Goal: Task Accomplishment & Management: Complete application form

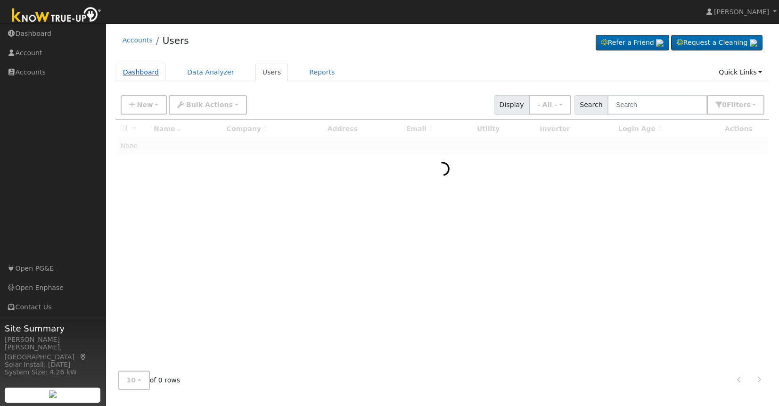
click at [144, 71] on link "Dashboard" at bounding box center [141, 72] width 50 height 17
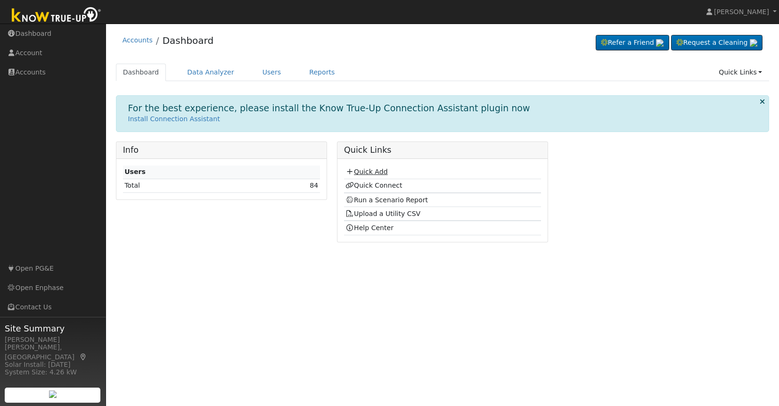
click at [370, 173] on link "Quick Add" at bounding box center [367, 172] width 42 height 8
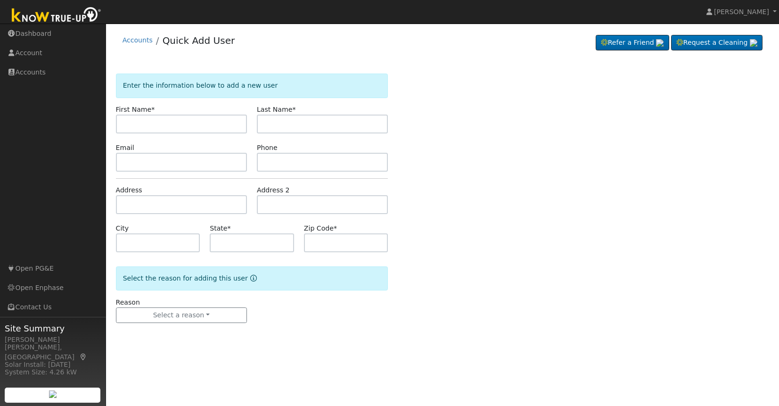
click at [223, 127] on input "text" at bounding box center [181, 124] width 131 height 19
type input "Abelardo"
type input "Patino"
click at [195, 168] on input "text" at bounding box center [181, 162] width 131 height 19
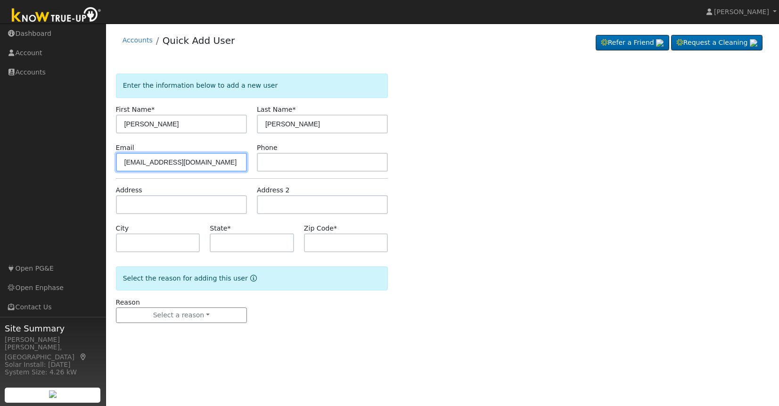
type input "patino12345@gmail.com"
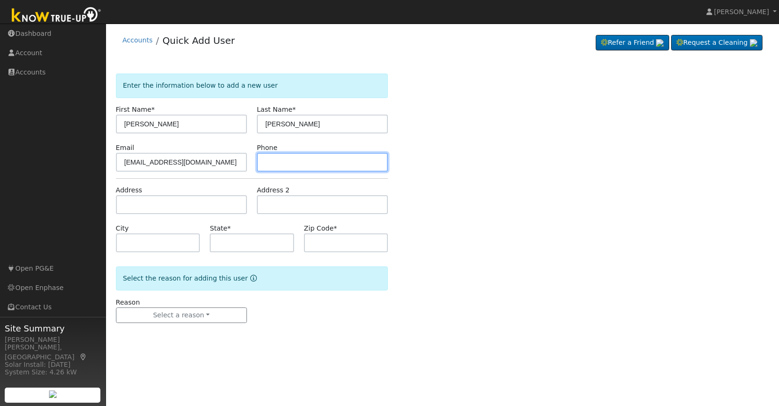
paste input "(559) 477-6041"
type input "(559) 477-6041"
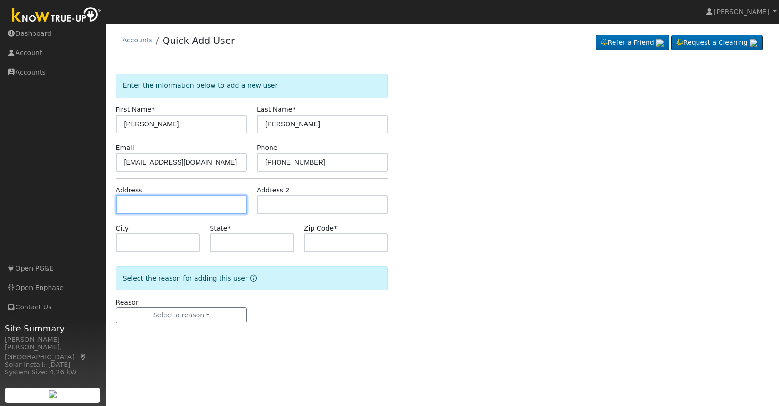
click at [215, 201] on input "text" at bounding box center [181, 204] width 131 height 19
paste input "2823 North Warren Avenue, Fresno, CA 93705"
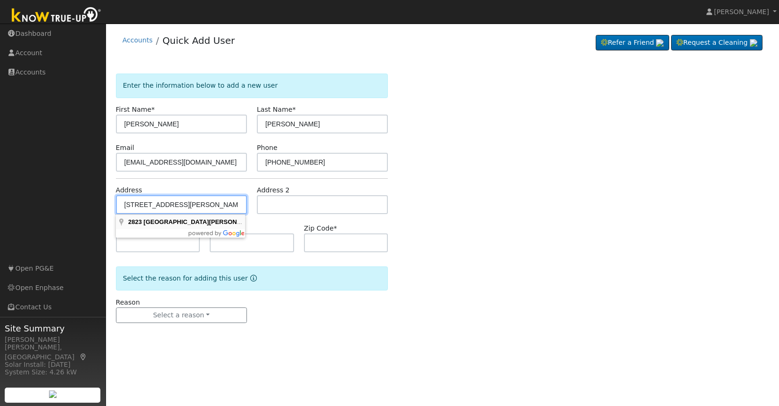
type input "2823 North Warren Avenue"
type input "Fresno"
type input "CA"
type input "93705"
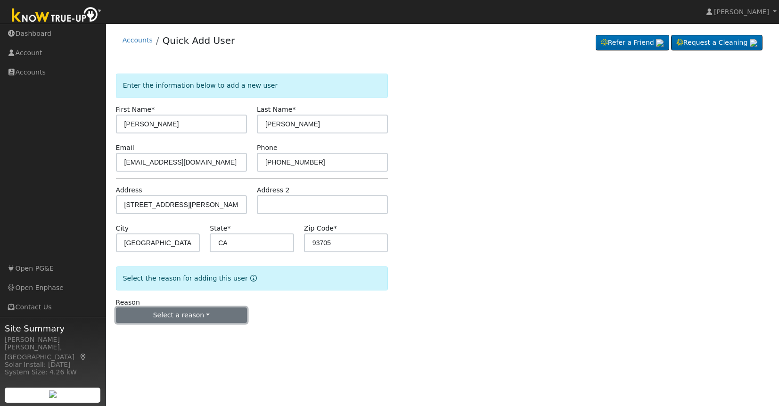
click at [194, 313] on button "Select a reason" at bounding box center [181, 315] width 131 height 16
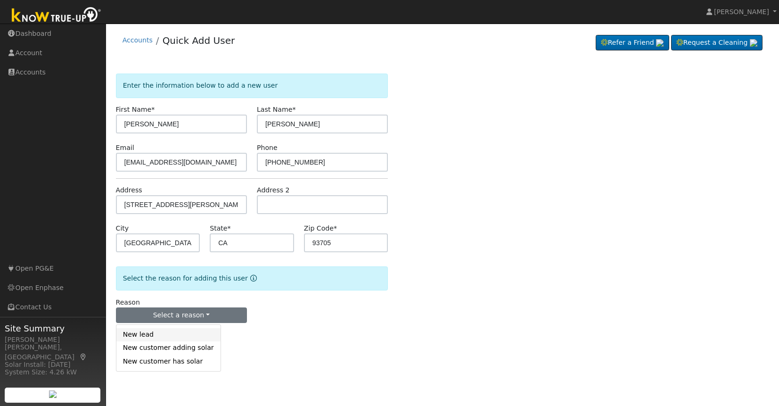
click at [159, 335] on link "New lead" at bounding box center [168, 334] width 104 height 13
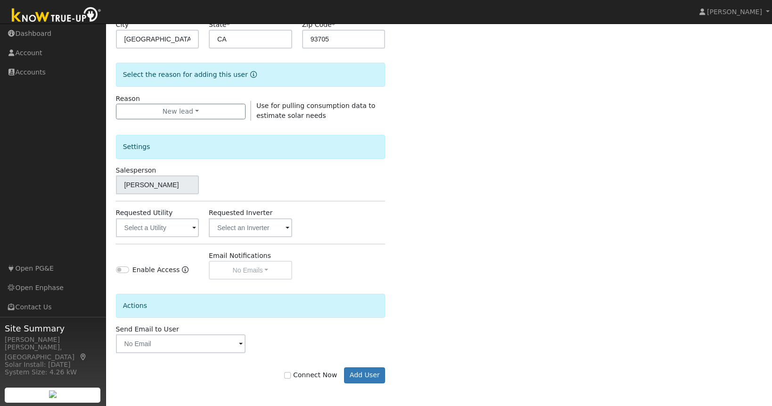
scroll to position [205, 0]
click at [192, 227] on span at bounding box center [194, 227] width 4 height 11
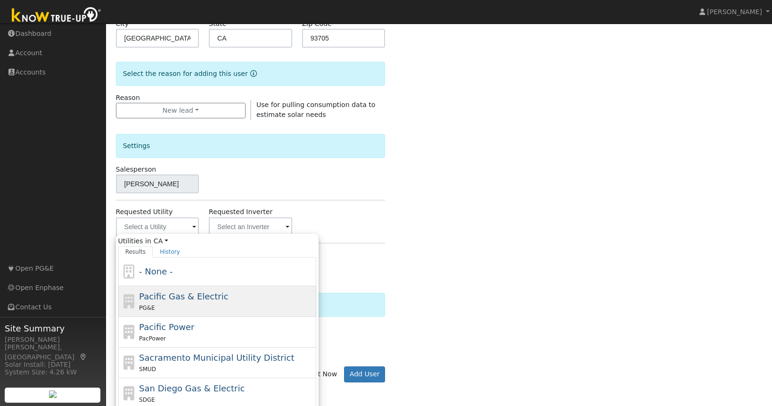
click at [183, 300] on span "Pacific Gas & Electric" at bounding box center [183, 296] width 89 height 10
type input "Pacific Gas & Electric"
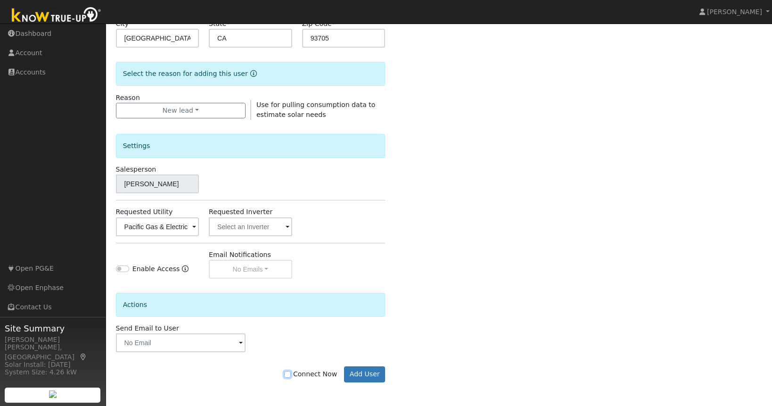
click at [291, 375] on input "Connect Now" at bounding box center [287, 374] width 7 height 7
checkbox input "true"
click at [363, 378] on button "Add User" at bounding box center [364, 374] width 41 height 16
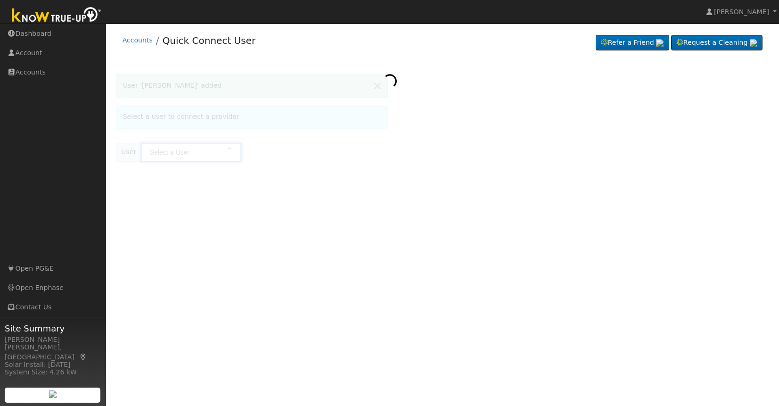
type input "Abelardo Patino"
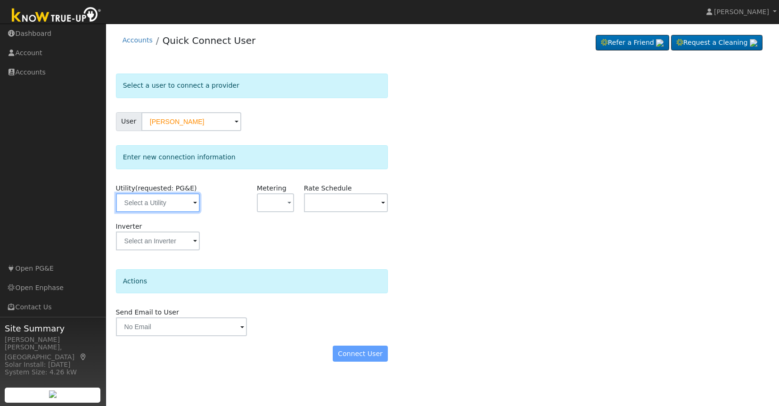
click at [190, 205] on input "text" at bounding box center [158, 202] width 84 height 19
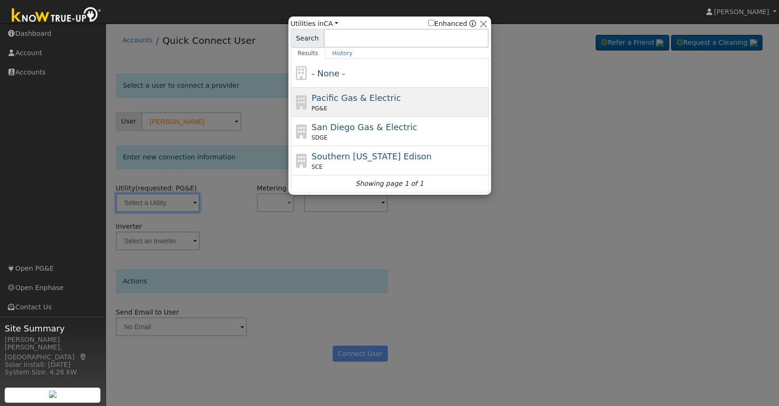
click at [359, 105] on div "PG&E" at bounding box center [399, 108] width 175 height 8
type input "PG&E"
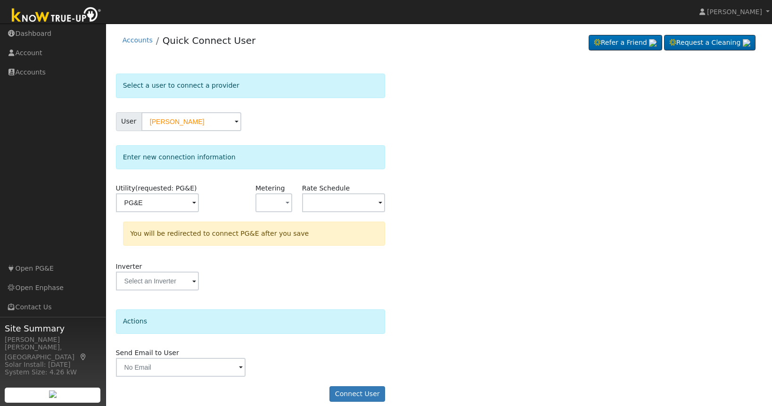
scroll to position [10, 0]
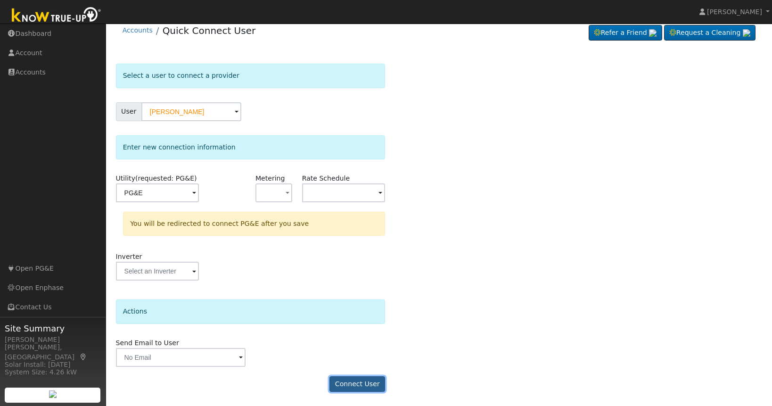
click at [354, 383] on button "Connect User" at bounding box center [358, 384] width 56 height 16
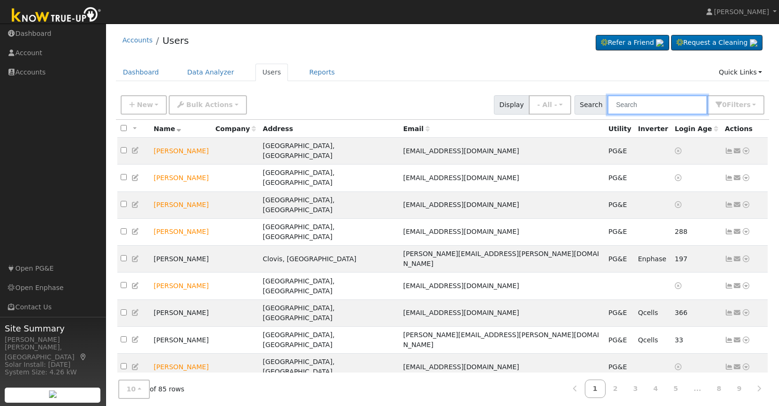
click at [635, 108] on input "text" at bounding box center [658, 104] width 100 height 19
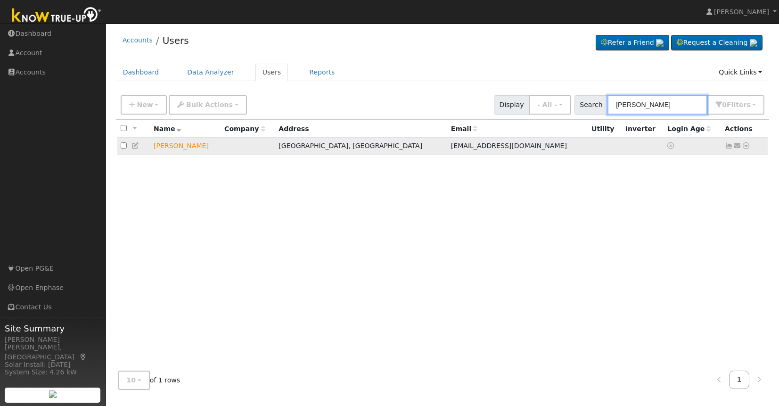
type input "[PERSON_NAME]"
click at [185, 146] on td "[PERSON_NAME]" at bounding box center [185, 146] width 71 height 17
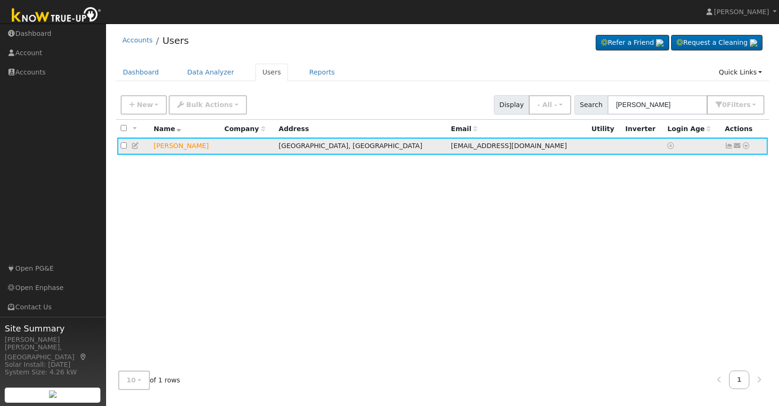
click at [186, 148] on td "Abelardo Patino" at bounding box center [185, 146] width 71 height 17
click at [135, 145] on icon at bounding box center [136, 145] width 8 height 7
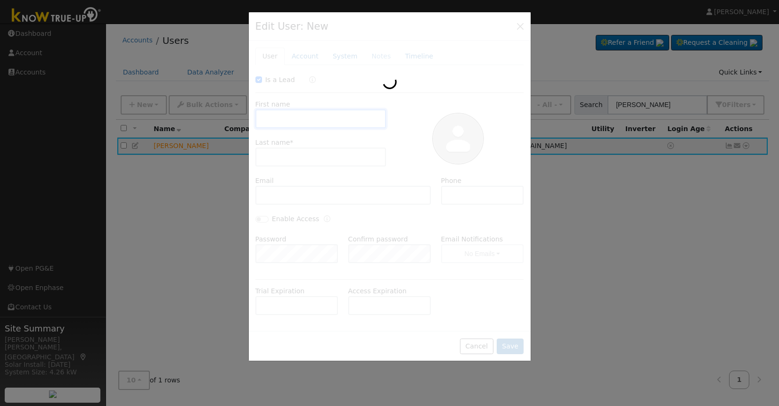
checkbox input "true"
type input "Abelardo"
type input "Patino"
type input "patino12345@gmail.com"
type input "(559) 477-6041"
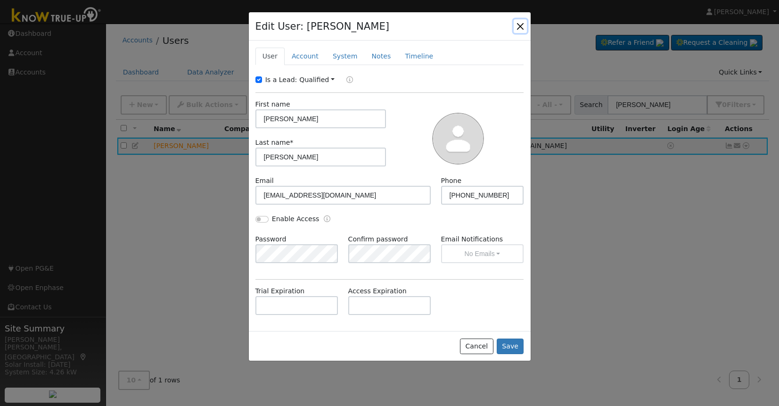
click at [519, 28] on button "button" at bounding box center [520, 25] width 13 height 13
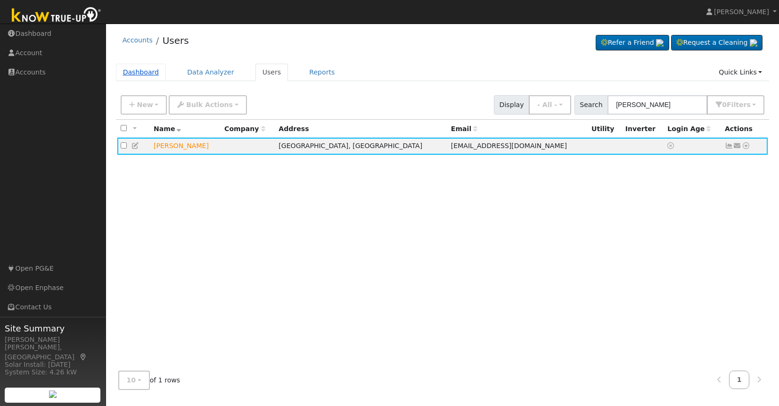
click at [138, 78] on link "Dashboard" at bounding box center [141, 72] width 50 height 17
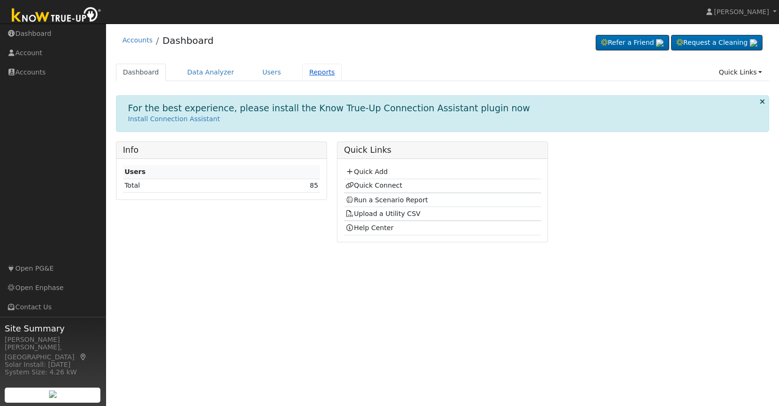
click at [316, 73] on link "Reports" at bounding box center [322, 72] width 40 height 17
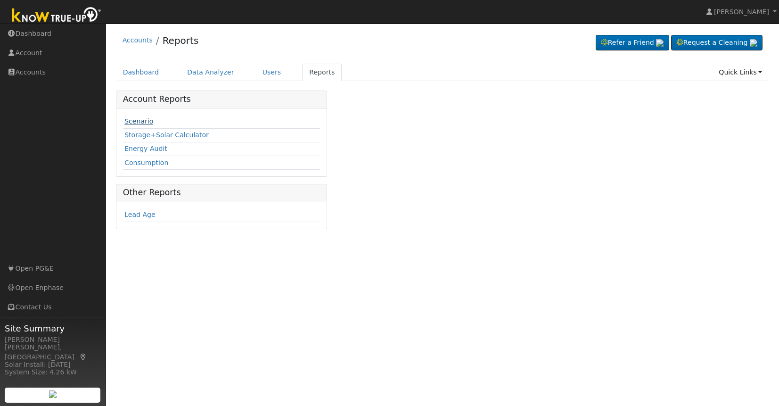
click at [135, 122] on link "Scenario" at bounding box center [138, 121] width 29 height 8
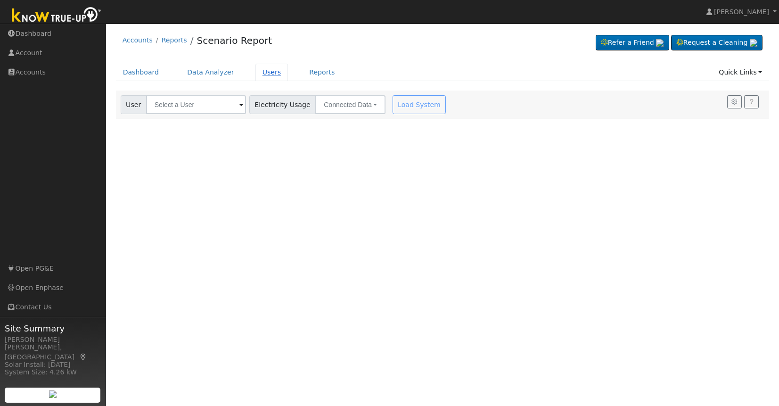
click at [263, 72] on link "Users" at bounding box center [272, 72] width 33 height 17
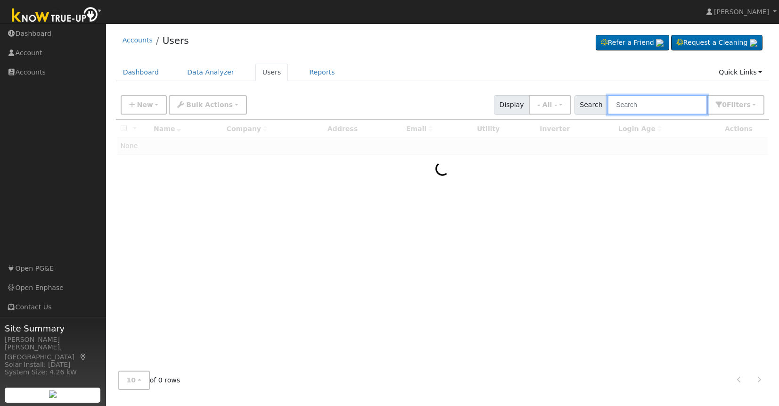
click at [647, 106] on input "text" at bounding box center [658, 104] width 100 height 19
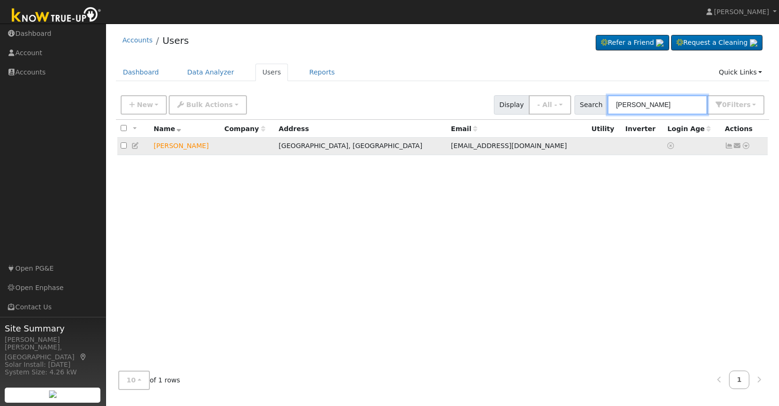
type input "[PERSON_NAME]"
click at [181, 148] on td "Abelardo Patino" at bounding box center [185, 146] width 71 height 17
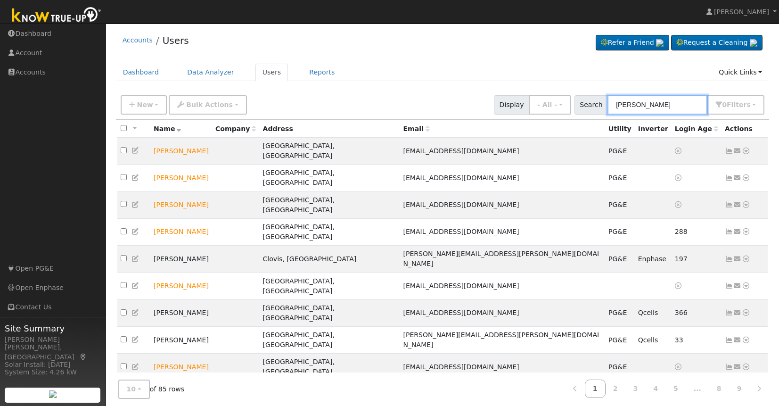
click at [672, 107] on input "[PERSON_NAME]" at bounding box center [658, 104] width 100 height 19
click at [199, 73] on link "Data Analyzer" at bounding box center [210, 72] width 61 height 17
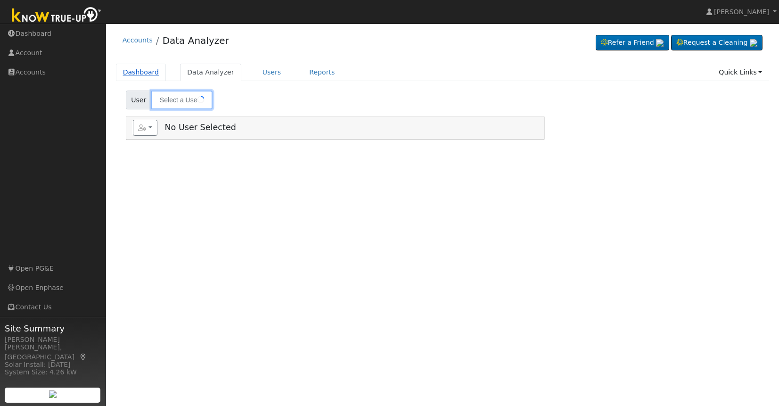
type input "Mark Newman"
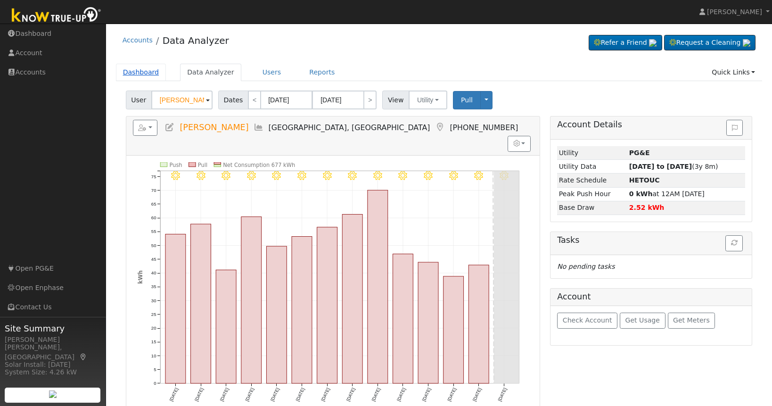
click at [148, 75] on link "Dashboard" at bounding box center [141, 72] width 50 height 17
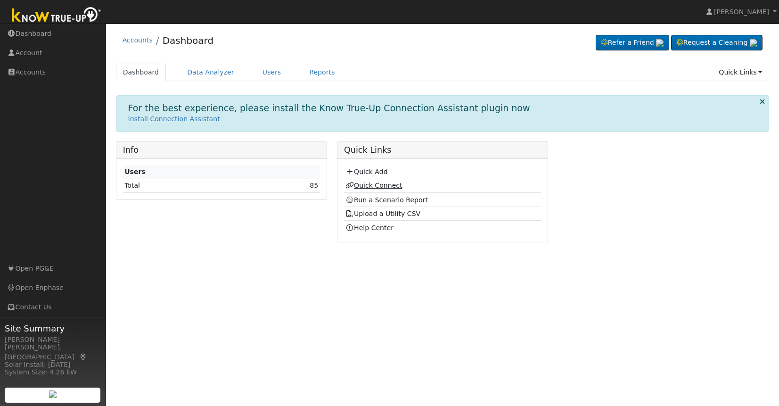
click at [377, 187] on link "Quick Connect" at bounding box center [374, 185] width 57 height 8
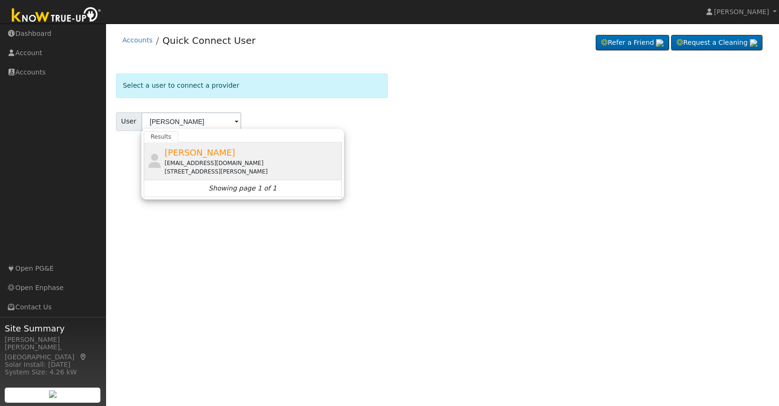
click at [188, 150] on span "[PERSON_NAME]" at bounding box center [200, 153] width 71 height 10
type input "[PERSON_NAME]"
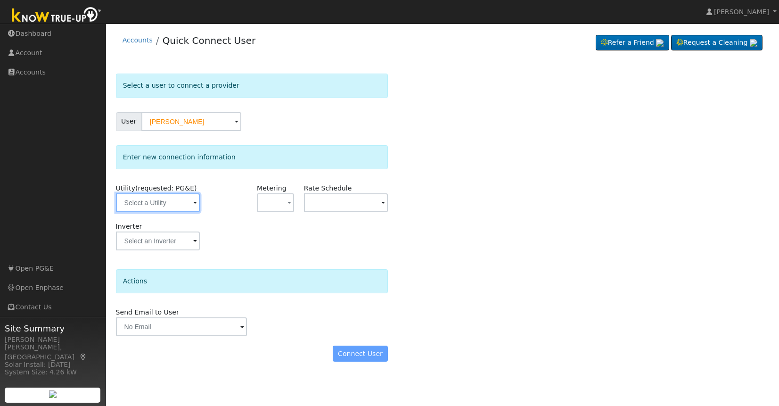
click at [187, 203] on input "text" at bounding box center [158, 202] width 84 height 19
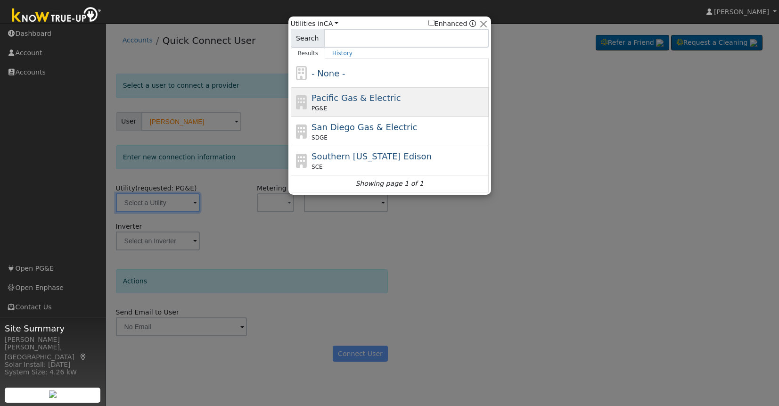
click at [343, 101] on span "Pacific Gas & Electric" at bounding box center [356, 98] width 89 height 10
type input "PG&E"
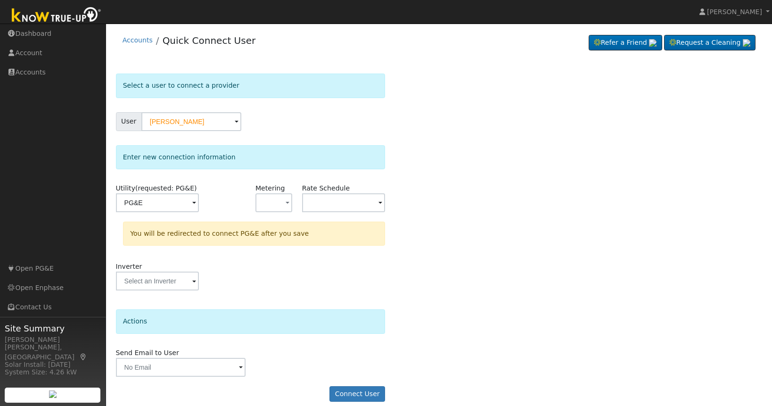
scroll to position [10, 0]
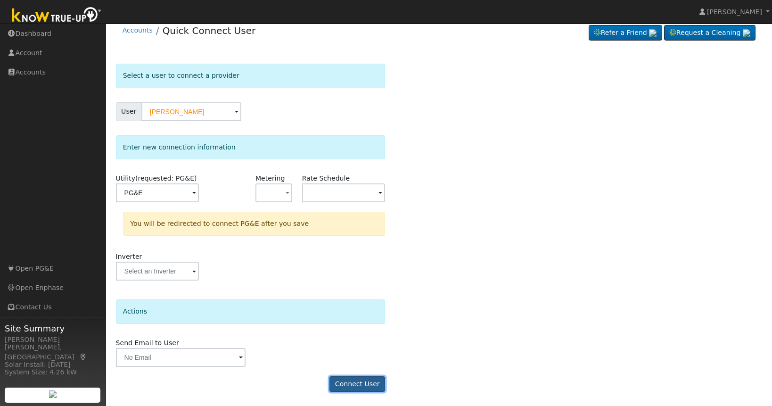
click at [368, 384] on button "Connect User" at bounding box center [358, 384] width 56 height 16
